Goal: Information Seeking & Learning: Learn about a topic

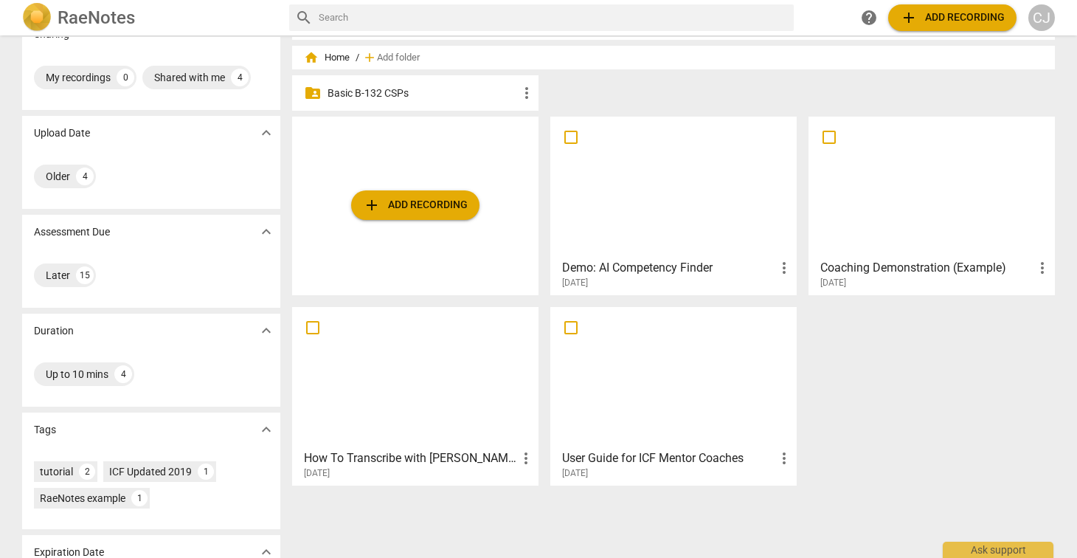
scroll to position [106, 0]
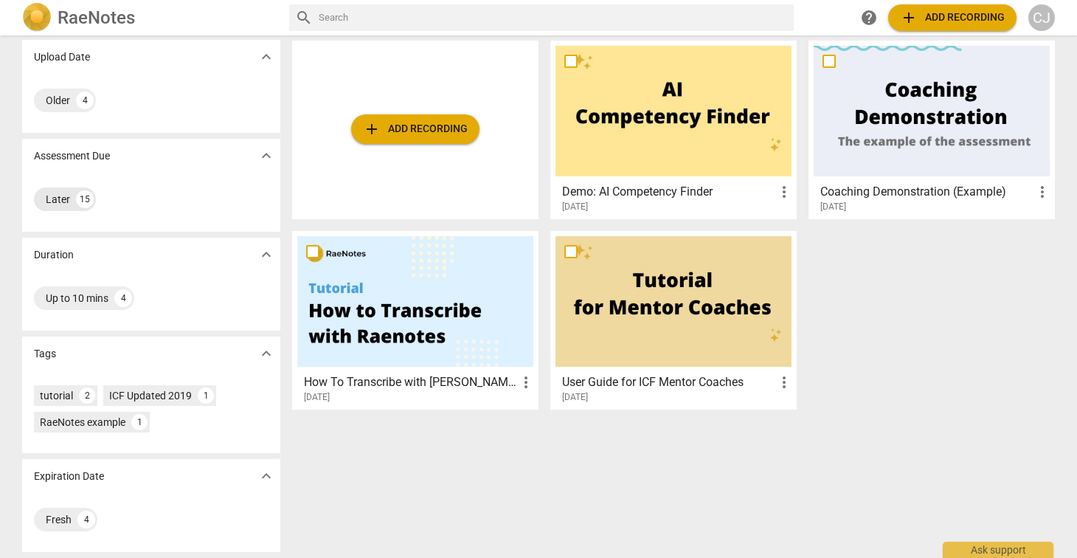
click at [55, 203] on div "Later" at bounding box center [58, 199] width 24 height 15
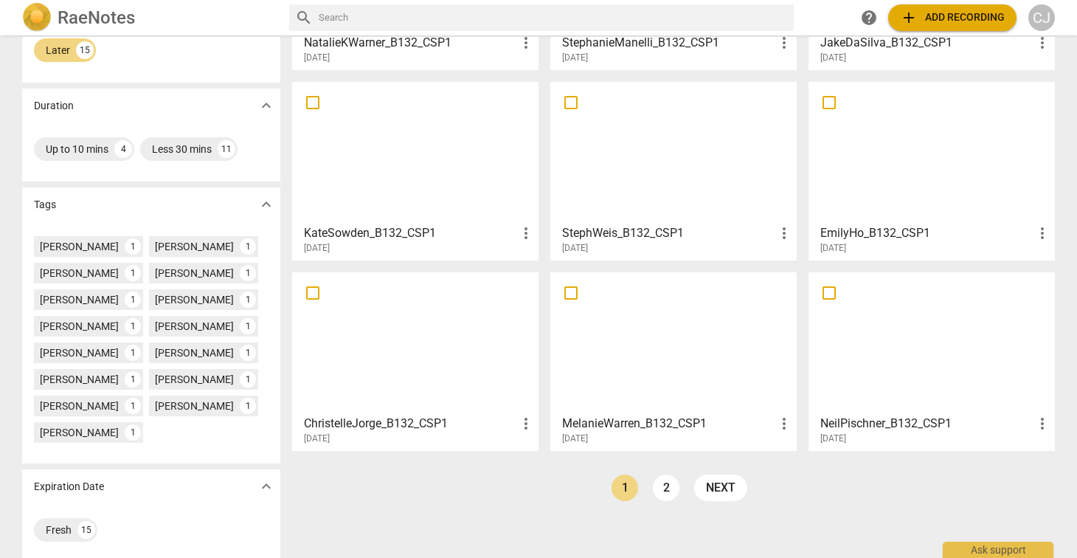
scroll to position [265, 0]
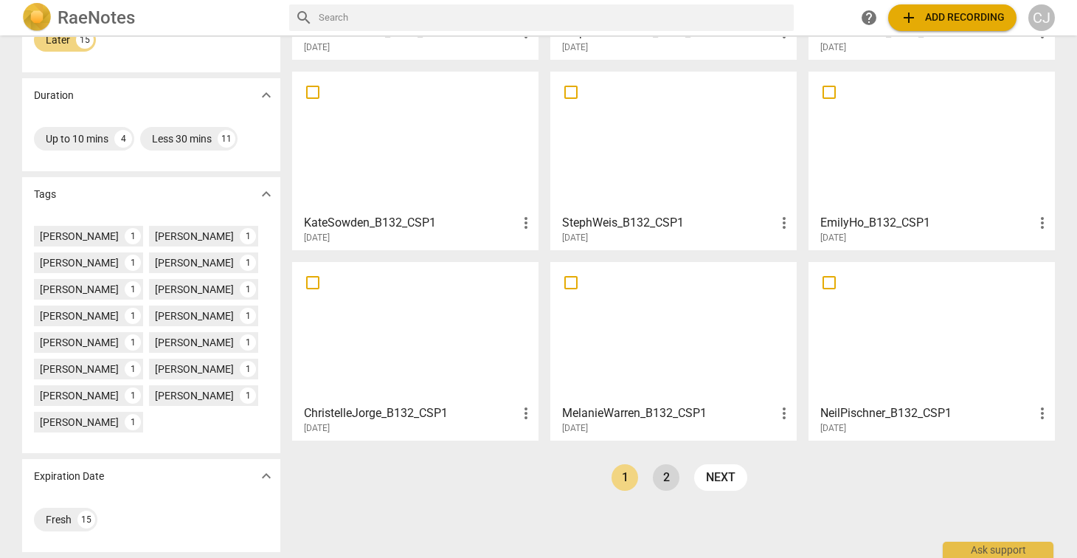
click at [663, 480] on link "2" at bounding box center [666, 477] width 27 height 27
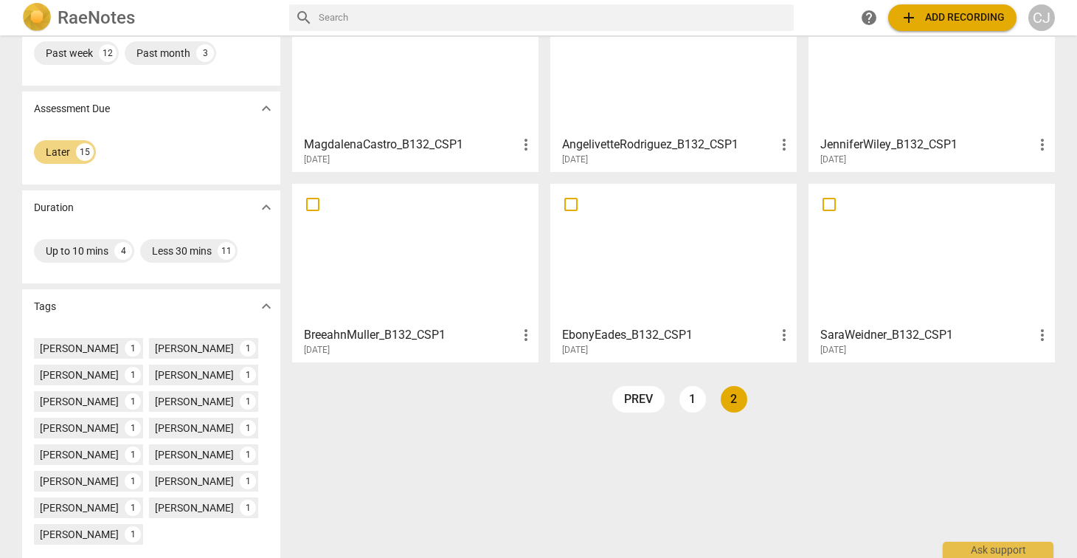
scroll to position [154, 0]
click at [798, 389] on div "home Home / add Add folder folder_shared Basic B-132 CSPs more_vert MagdalenaCa…" at bounding box center [679, 179] width 774 height 503
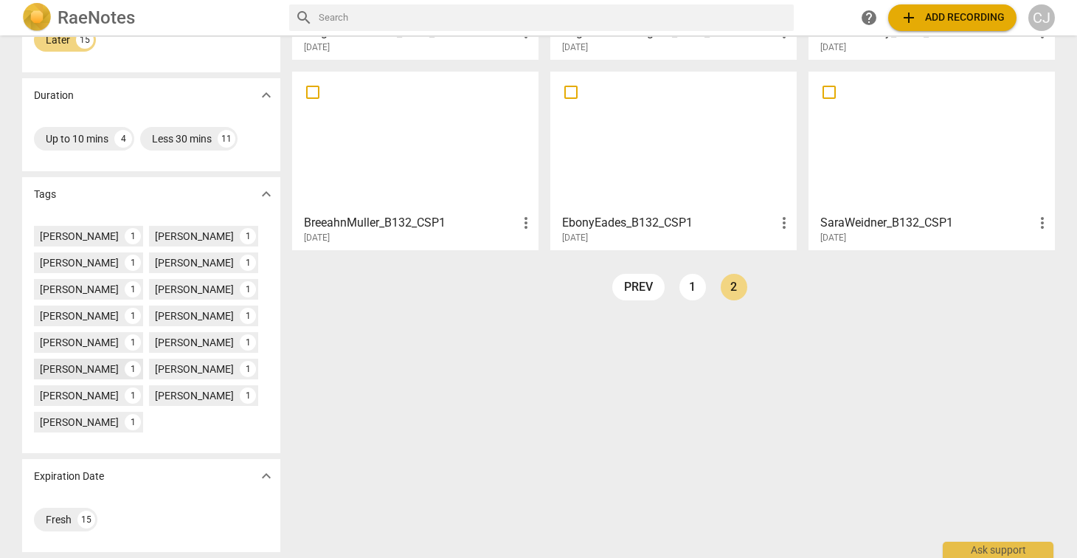
scroll to position [0, 0]
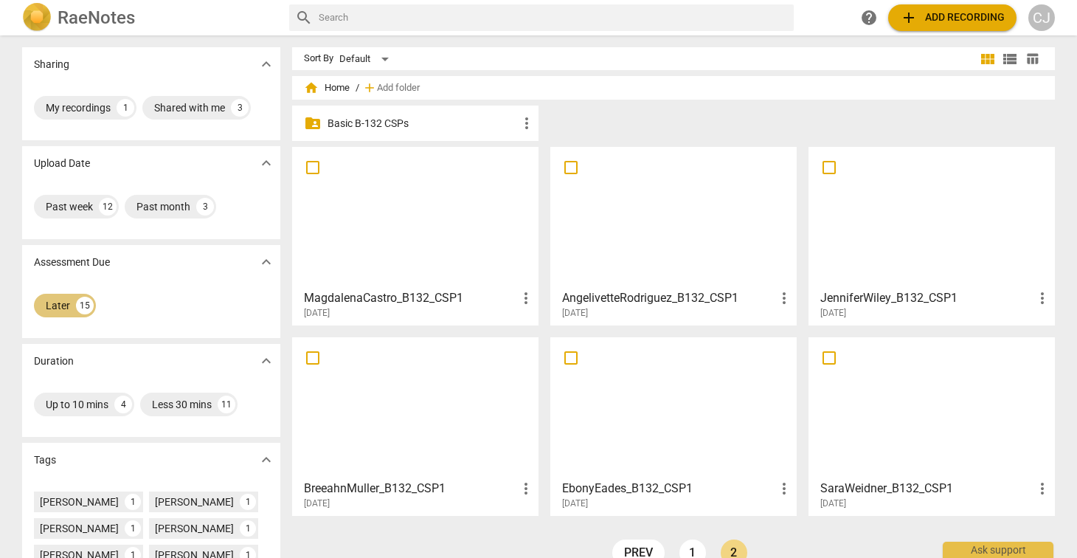
click at [67, 305] on div "Later 15" at bounding box center [65, 306] width 62 height 24
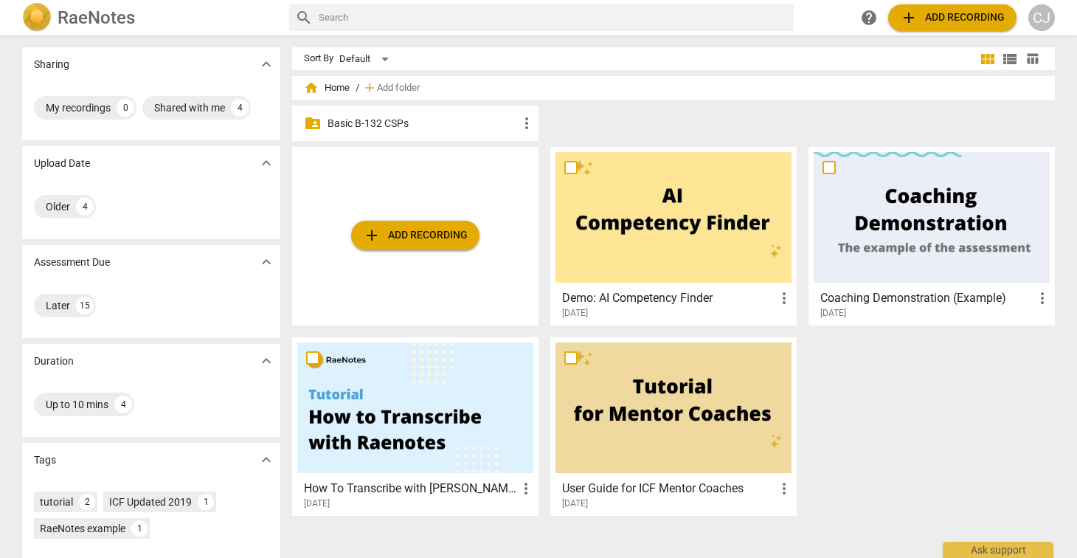
scroll to position [106, 0]
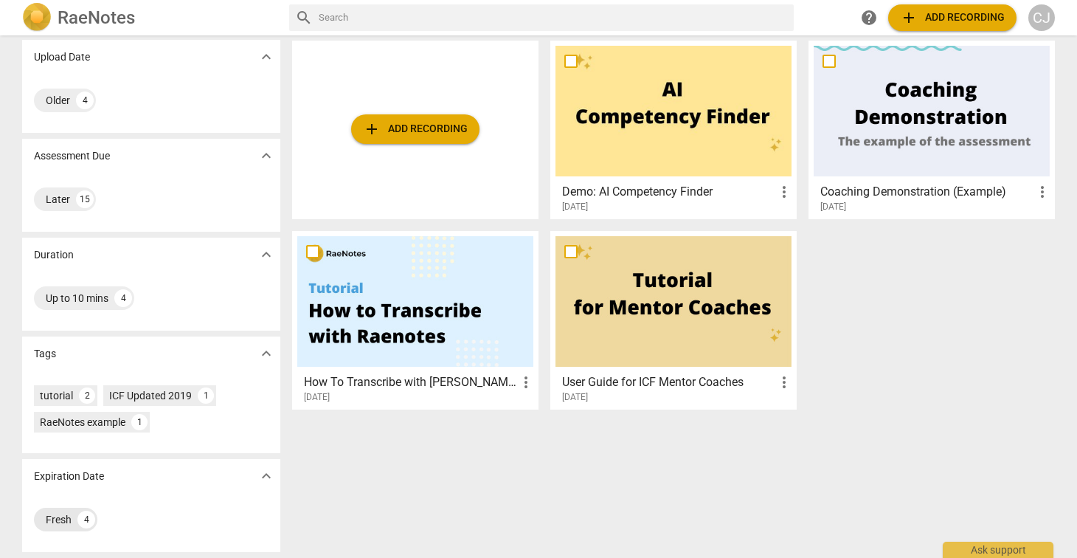
click at [74, 516] on div "Fresh 4" at bounding box center [65, 519] width 63 height 24
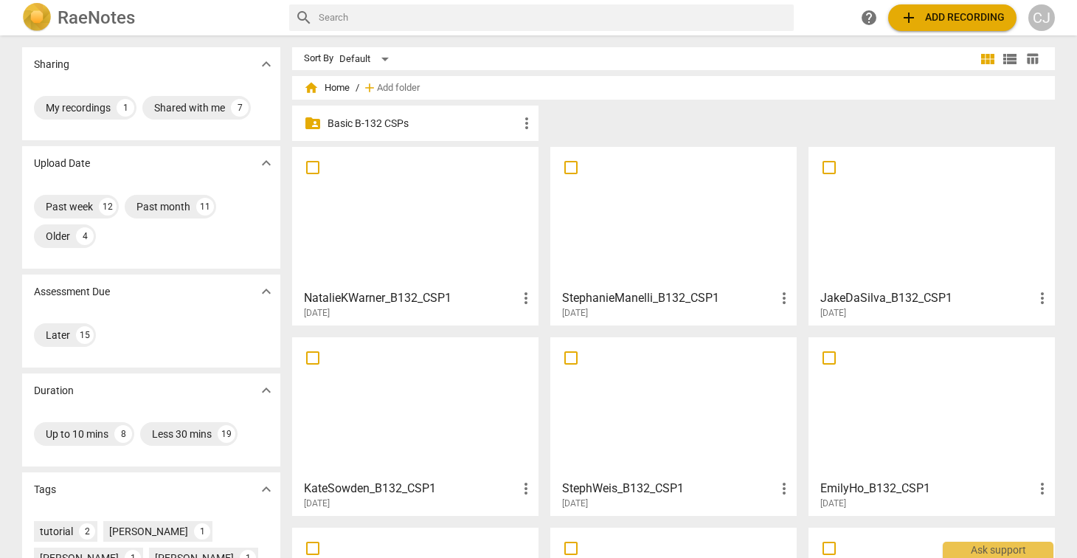
scroll to position [375, 0]
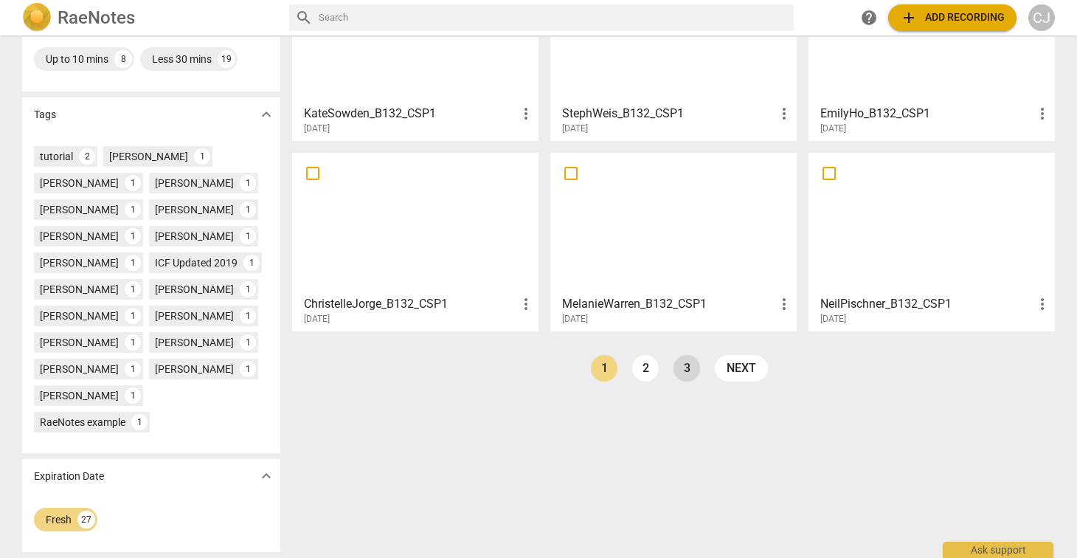
click at [686, 369] on link "3" at bounding box center [686, 368] width 27 height 27
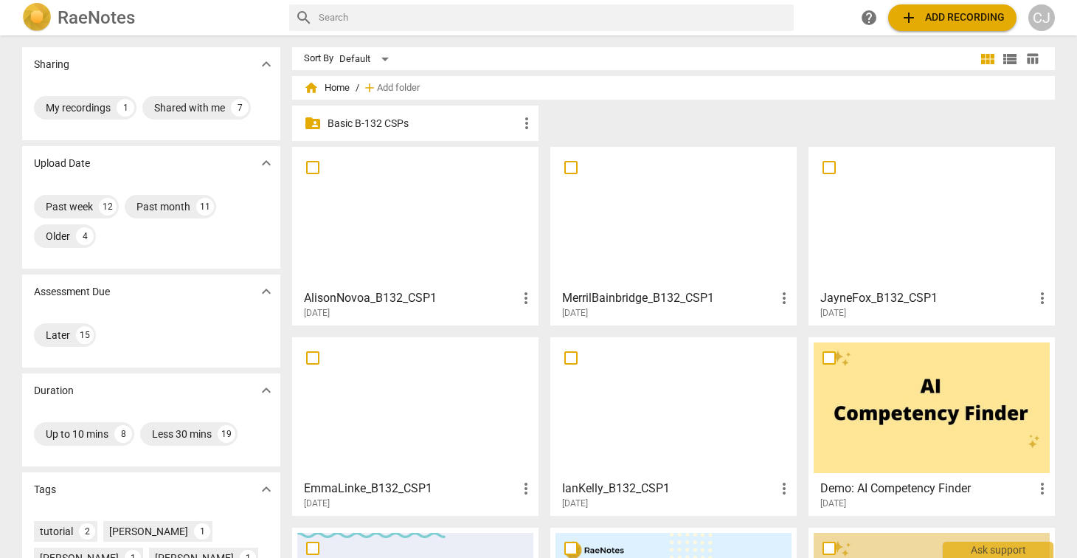
scroll to position [375, 0]
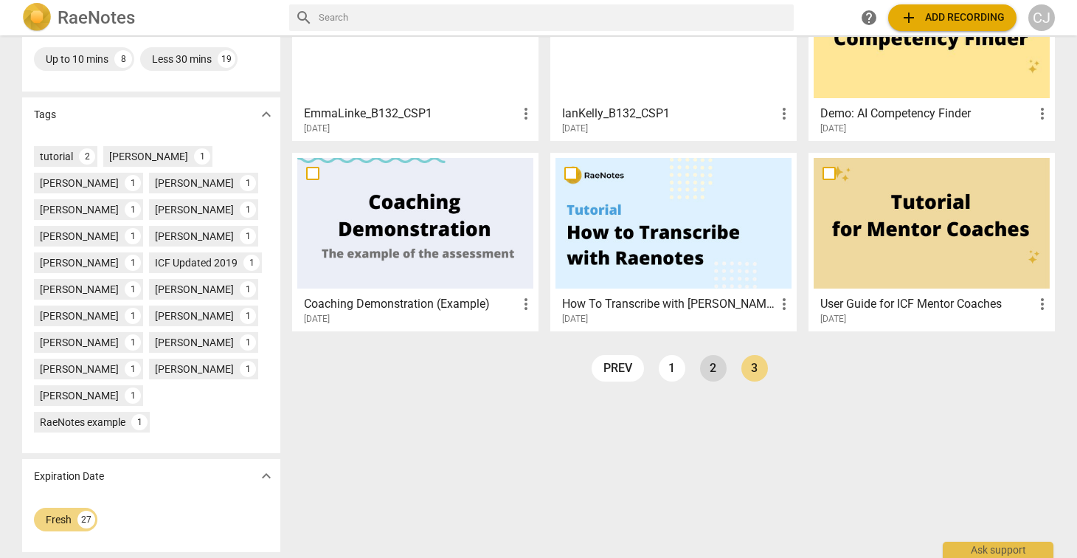
click at [715, 370] on link "2" at bounding box center [713, 368] width 27 height 27
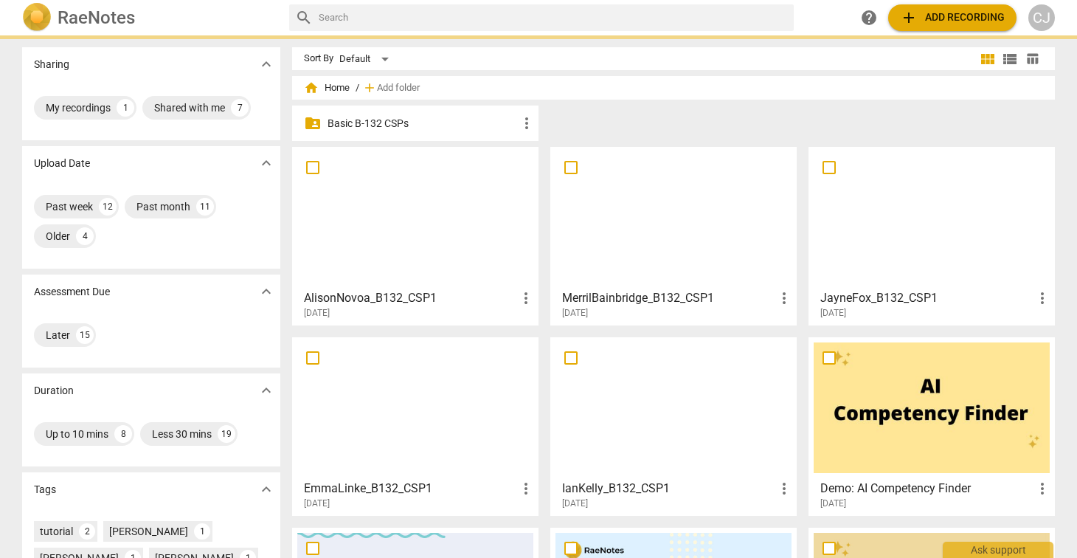
scroll to position [375, 0]
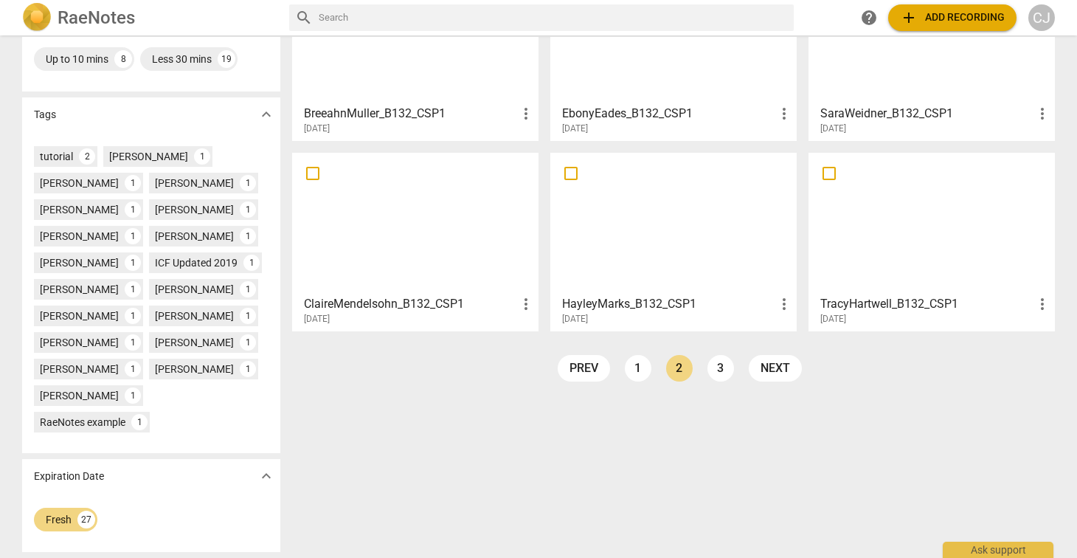
click at [636, 238] on div at bounding box center [673, 223] width 236 height 131
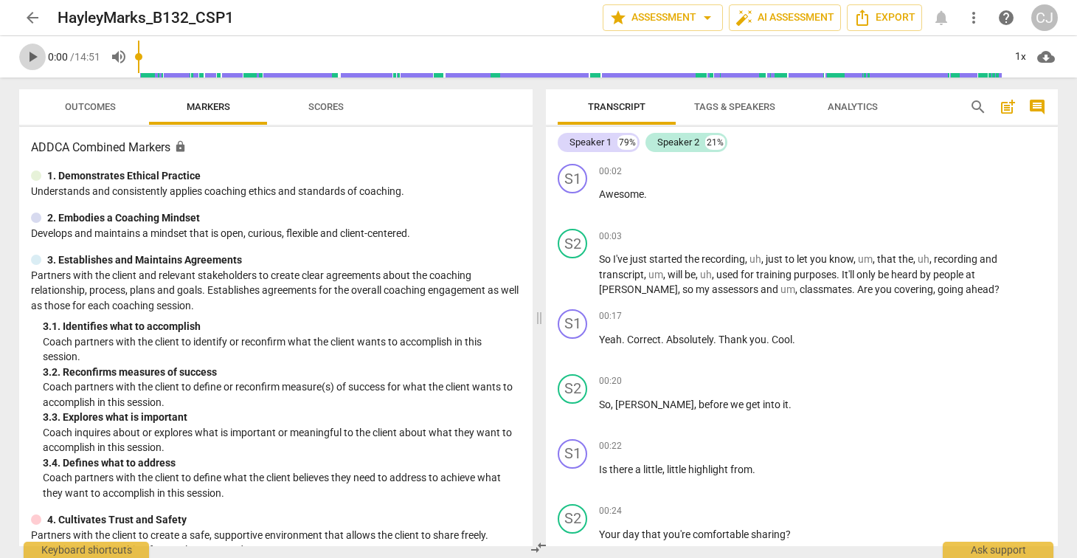
click at [32, 58] on span "play_arrow" at bounding box center [33, 57] width 18 height 18
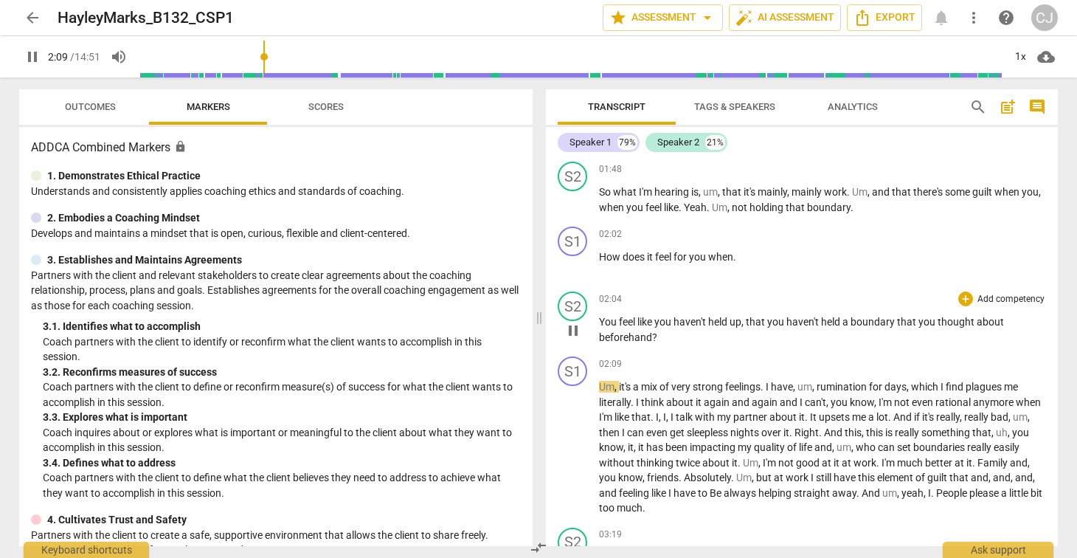
scroll to position [1065, 0]
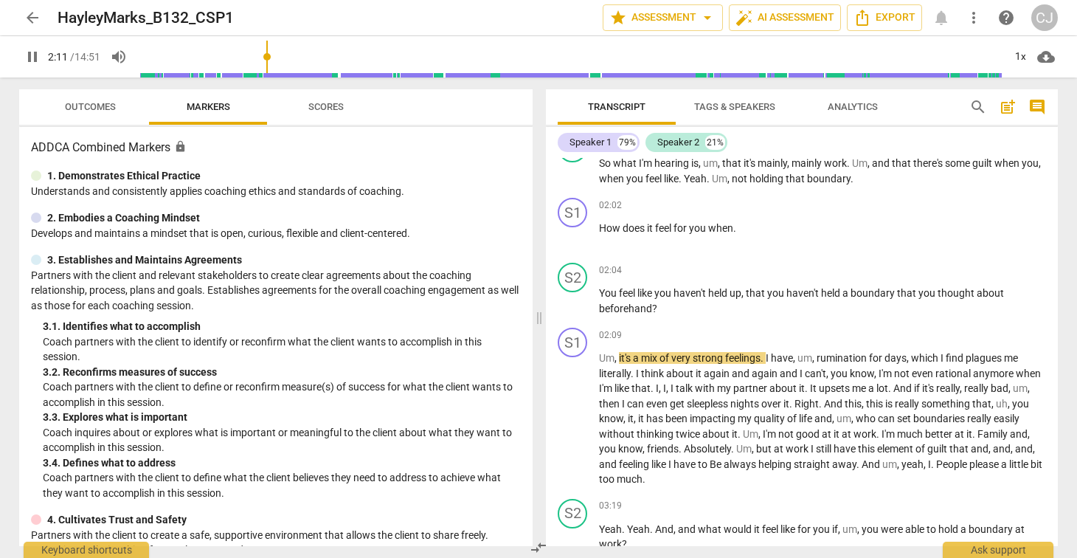
click at [31, 56] on span "pause" at bounding box center [33, 57] width 18 height 18
type input "132"
